Goal: Task Accomplishment & Management: Complete application form

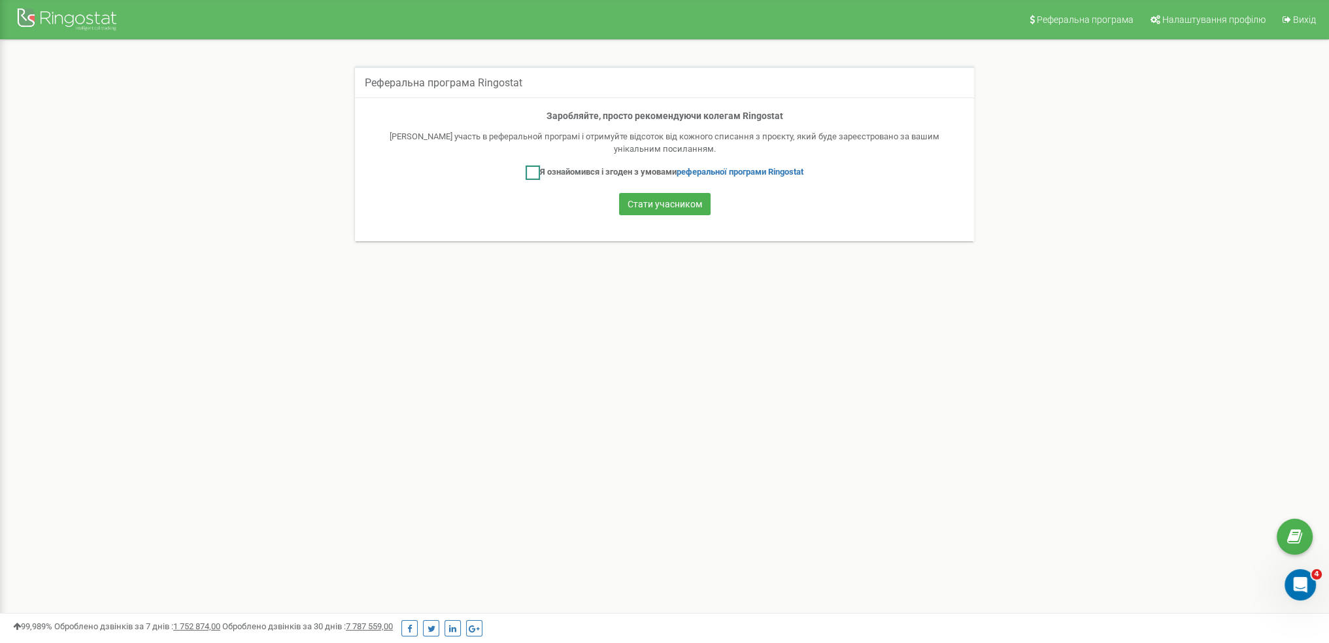
click at [531, 173] on ins at bounding box center [533, 172] width 14 height 14
checkbox input "true"
click at [635, 200] on button "Стати учасником" at bounding box center [665, 204] width 92 height 22
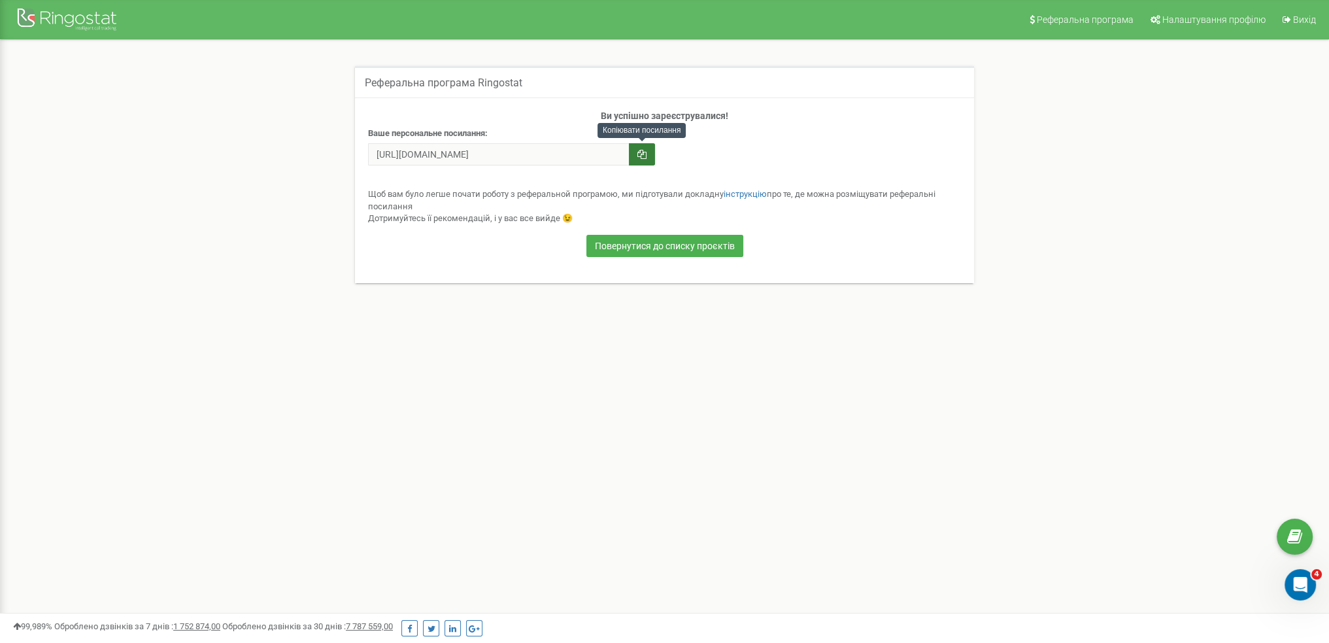
click at [637, 157] on icon "button" at bounding box center [641, 154] width 9 height 9
click at [73, 23] on div at bounding box center [68, 20] width 105 height 31
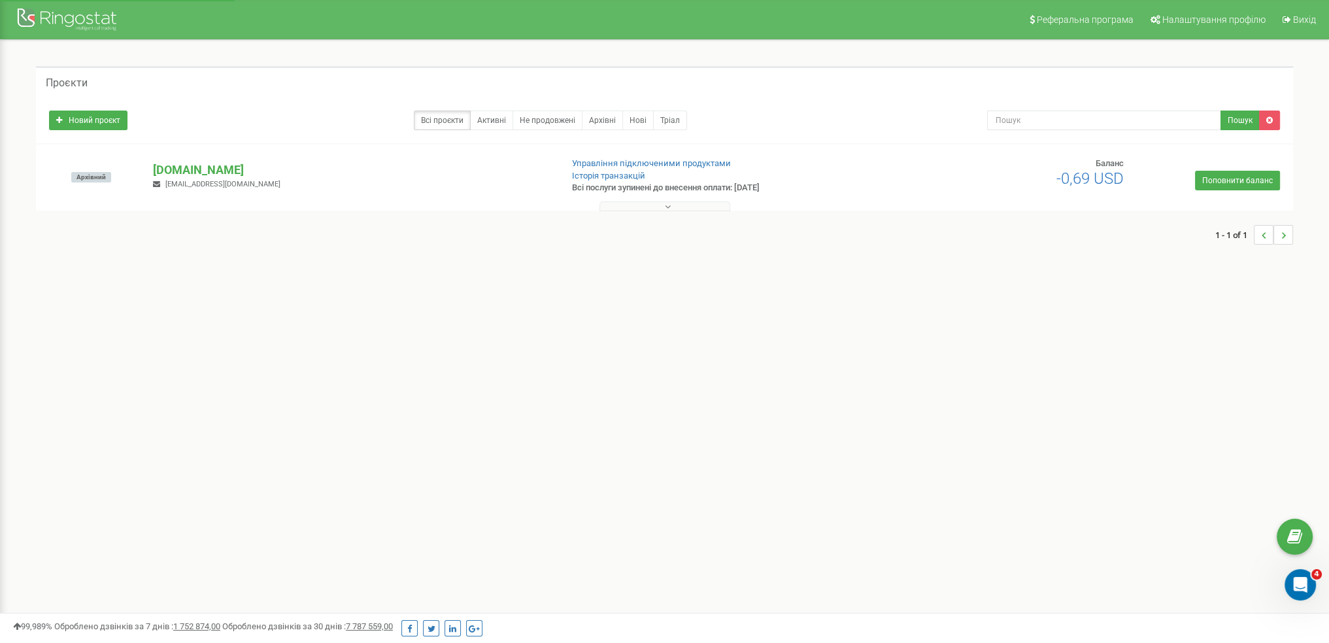
click at [664, 212] on div "1 - 1 of 1" at bounding box center [664, 235] width 1257 height 46
click at [667, 203] on icon at bounding box center [668, 206] width 6 height 9
